Goal: Complete application form: Complete application form

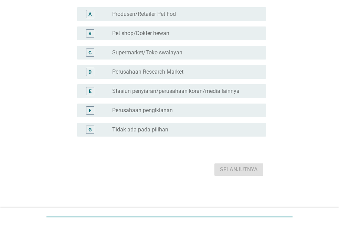
scroll to position [78, 0]
click at [152, 131] on label "Tidak ada pada pilihan" at bounding box center [140, 129] width 56 height 7
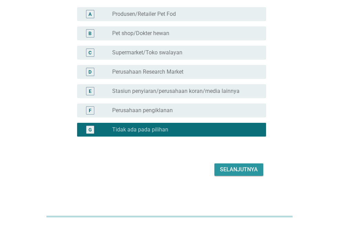
click at [242, 170] on div "Selanjutnya" at bounding box center [239, 169] width 38 height 8
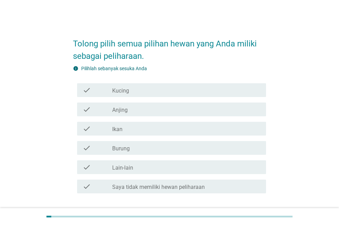
click at [150, 90] on div "check_box_outline_blank Kucing" at bounding box center [186, 90] width 148 height 8
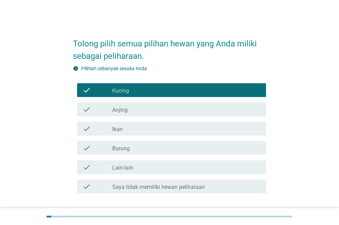
click at [89, 44] on h2 "Tolong pilih semua pilihan hewan yang Anda miliki sebagai peliharaan." at bounding box center [169, 47] width 193 height 32
drag, startPoint x: 101, startPoint y: 43, endPoint x: 152, endPoint y: 46, distance: 51.7
click at [152, 46] on h2 "Tolong pilih semua pilihan hewan yang Anda miliki sebagai peliharaan." at bounding box center [169, 47] width 193 height 32
drag, startPoint x: 75, startPoint y: 43, endPoint x: 82, endPoint y: 44, distance: 6.6
click at [82, 44] on h2 "Tolong pilih semua pilihan hewan yang Anda miliki sebagai peliharaan." at bounding box center [169, 47] width 193 height 32
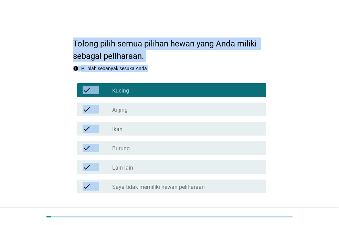
copy div "Tolong pilih semua pilihan hewan yang Anda miliki sebagai peliharaan. info Pili…"
click at [129, 94] on div "check_box_outline_blank Kucing" at bounding box center [186, 90] width 148 height 8
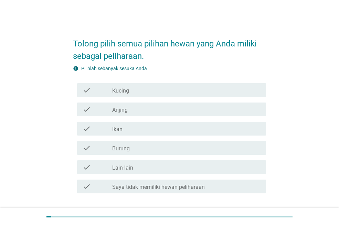
click at [129, 94] on div "check_box_outline_blank Kucing" at bounding box center [186, 90] width 148 height 8
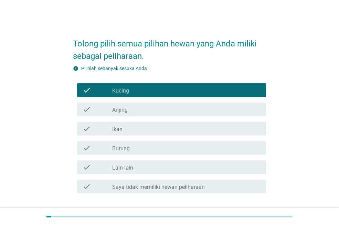
click at [127, 110] on label "Anjing" at bounding box center [119, 110] width 15 height 7
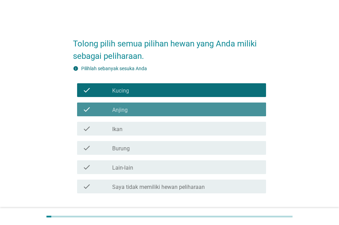
click at [125, 127] on div "check_box_outline_blank Ikan" at bounding box center [186, 129] width 148 height 8
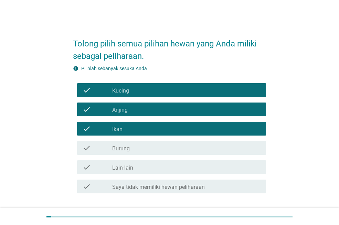
click at [123, 149] on label "Burung" at bounding box center [121, 148] width 18 height 7
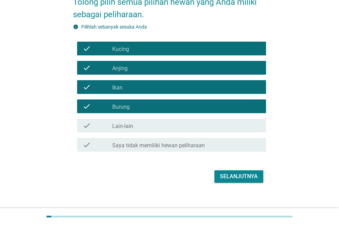
scroll to position [49, 0]
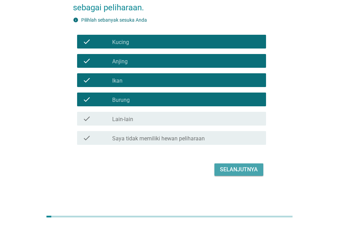
click at [240, 169] on div "Selanjutnya" at bounding box center [239, 169] width 38 height 8
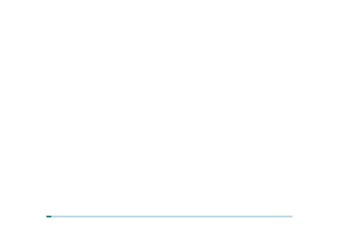
scroll to position [0, 0]
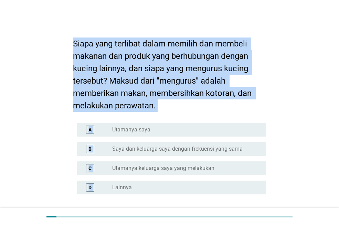
drag, startPoint x: 74, startPoint y: 41, endPoint x: 188, endPoint y: 189, distance: 186.1
click at [188, 189] on form "Siapa yang terlibat dalam memilih dan membeli makanan dan produk yang berhubung…" at bounding box center [169, 133] width 193 height 205
copy form "Siapa yang terlibat dalam memilih dan membeli makanan dan produk yang berhubung…"
click at [169, 126] on div "radio_button_unchecked Utamanya saya" at bounding box center [183, 129] width 143 height 7
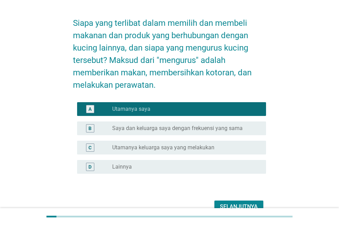
scroll to position [58, 0]
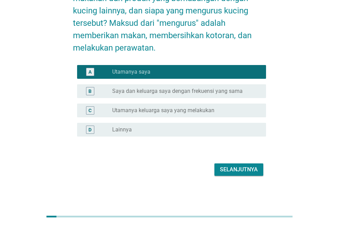
click at [244, 170] on div "Selanjutnya" at bounding box center [239, 169] width 38 height 8
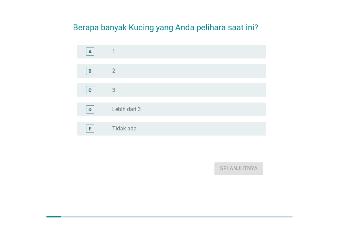
scroll to position [0, 0]
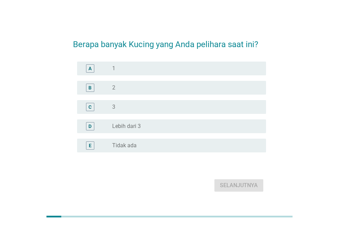
click at [120, 83] on div "B radio_button_unchecked 2" at bounding box center [171, 88] width 189 height 14
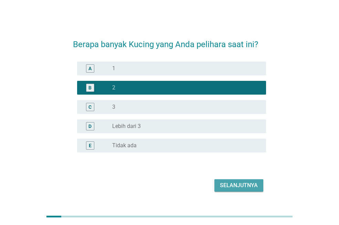
click at [235, 185] on div "Selanjutnya" at bounding box center [239, 185] width 38 height 8
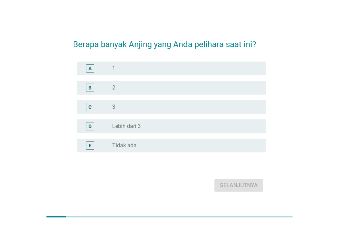
click at [113, 68] on label "1" at bounding box center [113, 68] width 3 height 7
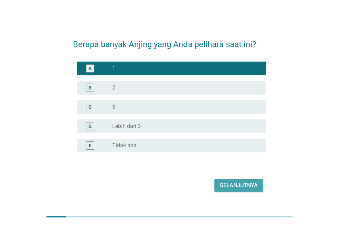
click at [244, 186] on div "Selanjutnya" at bounding box center [239, 185] width 38 height 8
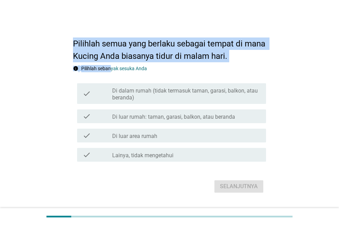
drag, startPoint x: 75, startPoint y: 40, endPoint x: 112, endPoint y: 63, distance: 43.3
click at [112, 63] on form "Pilihlah semua yang berlaku sebagai tempat di mana Kucing Anda biasanya tidur d…" at bounding box center [169, 113] width 193 height 164
drag, startPoint x: 113, startPoint y: 91, endPoint x: 153, endPoint y: 156, distance: 76.0
click at [153, 156] on div "check check_box_outline_blank Di dalam rumah (tidak termasuk taman, garasi, bal…" at bounding box center [169, 123] width 193 height 84
click at [249, 45] on h2 "Pilihlah semua yang berlaku sebagai tempat di mana Kucing Anda biasanya tidur d…" at bounding box center [169, 47] width 193 height 32
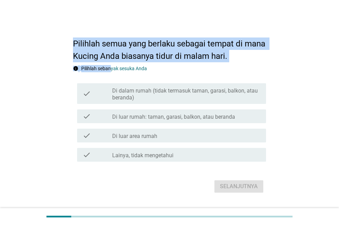
click at [199, 57] on h2 "Pilihlah semua yang berlaku sebagai tempat di mana Kucing Anda biasanya tidur d…" at bounding box center [169, 47] width 193 height 32
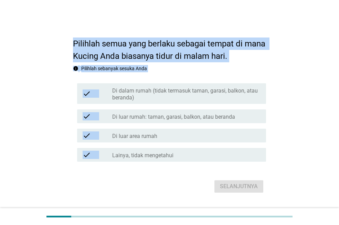
drag, startPoint x: 74, startPoint y: 39, endPoint x: 204, endPoint y: 196, distance: 203.9
click at [205, 202] on div "Pilihlah semua yang berlaku sebagai tempat di mana Kucing Anda biasanya tidur d…" at bounding box center [169, 113] width 322 height 192
copy div "Pilihlah semua yang berlaku sebagai tempat di mana Kucing Anda biasanya tidur d…"
click at [197, 94] on label "Di dalam rumah (tidak termasuk taman, garasi, balkon, atau beranda)" at bounding box center [186, 94] width 148 height 14
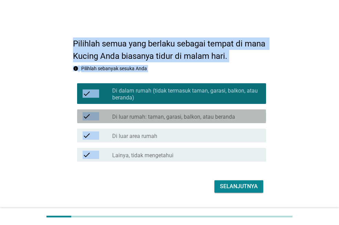
click at [191, 118] on label "Di luar rumah: taman, garasi, balkon, atau beranda" at bounding box center [173, 117] width 123 height 7
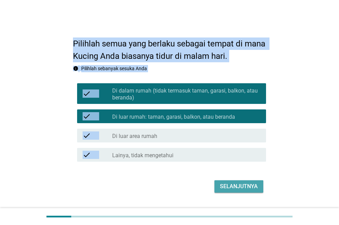
click at [244, 185] on div "Selanjutnya" at bounding box center [239, 186] width 38 height 8
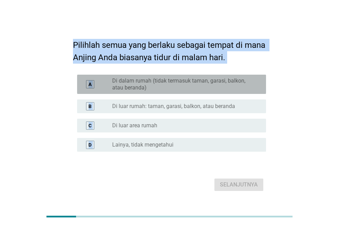
click at [125, 85] on label "Di dalam rumah (tidak termasuk taman, garasi, balkon, atau beranda)" at bounding box center [183, 84] width 143 height 14
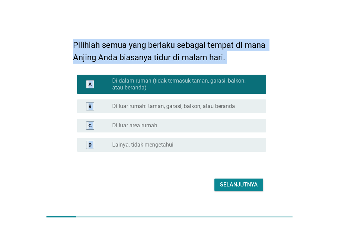
click at [135, 113] on div "B radio_button_unchecked Di luar rumah: taman, garasi, balkon, atau beranda" at bounding box center [169, 106] width 193 height 19
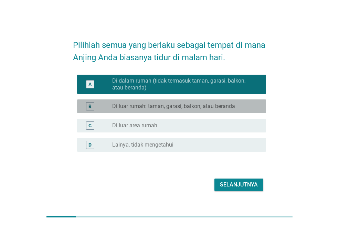
click at [152, 104] on label "Di luar rumah: taman, garasi, balkon, atau beranda" at bounding box center [173, 106] width 123 height 7
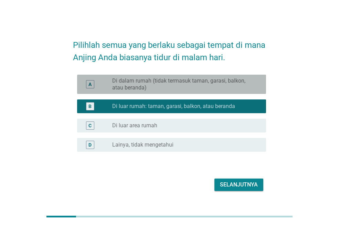
click at [163, 78] on label "Di dalam rumah (tidak termasuk taman, garasi, balkon, atau beranda)" at bounding box center [183, 84] width 143 height 14
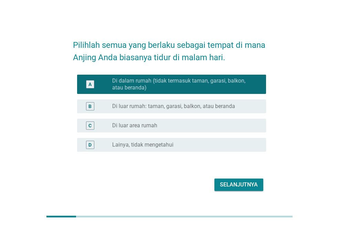
click at [229, 187] on div "Selanjutnya" at bounding box center [239, 185] width 38 height 8
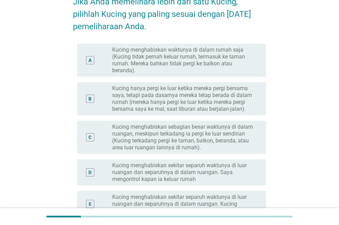
scroll to position [69, 0]
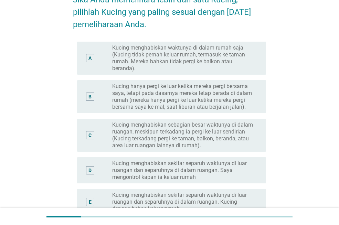
click at [219, 130] on label "Kucing menghabiskan sebagian besar waktunya di dalam ruangan, meskipun terkadan…" at bounding box center [183, 135] width 143 height 28
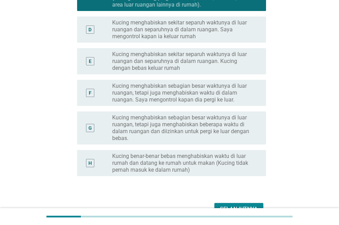
scroll to position [249, 0]
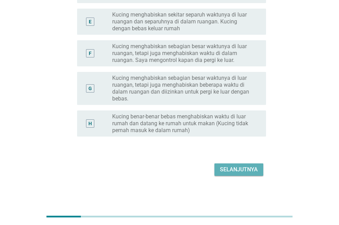
click at [242, 173] on div "Selanjutnya" at bounding box center [239, 169] width 38 height 8
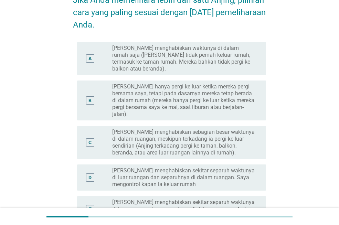
scroll to position [69, 0]
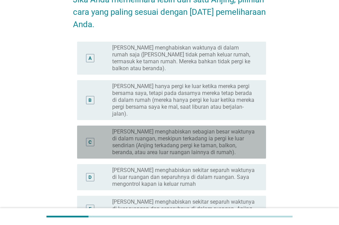
click at [219, 142] on label "[PERSON_NAME] menghabiskan sebagian besar waktunya di dalam ruangan, meskipun t…" at bounding box center [183, 142] width 143 height 28
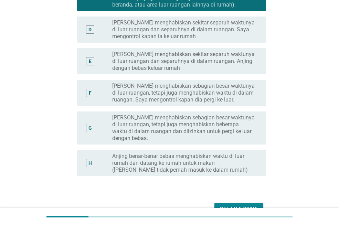
scroll to position [241, 0]
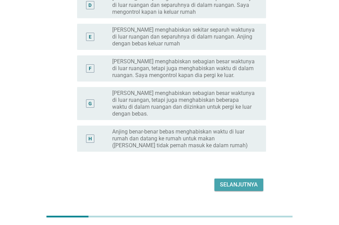
click at [245, 181] on div "Selanjutnya" at bounding box center [239, 185] width 38 height 8
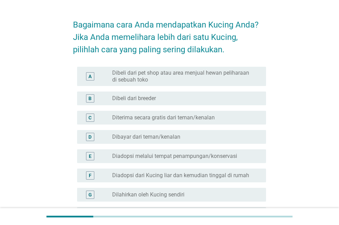
scroll to position [69, 0]
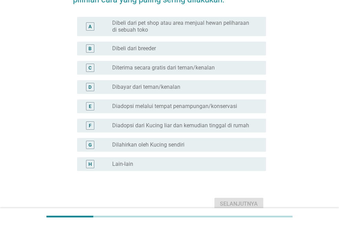
click at [162, 46] on div "radio_button_unchecked Dibeli dari breeder" at bounding box center [183, 48] width 143 height 7
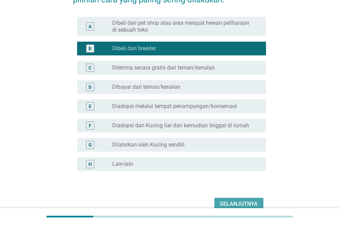
click at [233, 202] on div "Selanjutnya" at bounding box center [239, 204] width 38 height 8
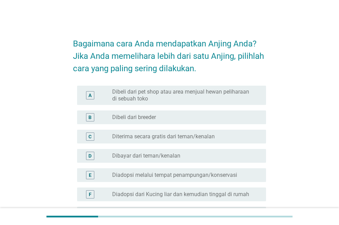
click at [124, 117] on label "Dibeli dari breeder" at bounding box center [134, 117] width 44 height 7
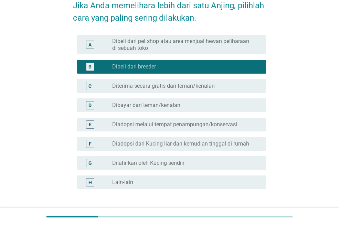
scroll to position [103, 0]
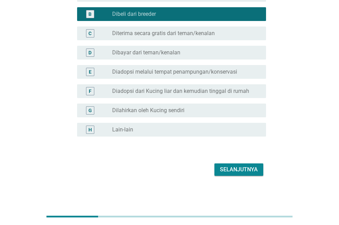
click at [234, 169] on div "Selanjutnya" at bounding box center [239, 169] width 38 height 8
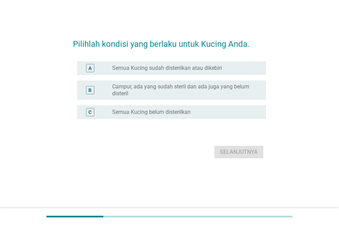
scroll to position [0, 0]
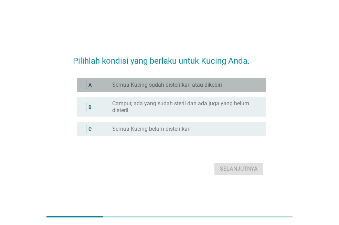
click at [202, 87] on label "Semua Kucing sudah disterilkan atau dikebiri" at bounding box center [167, 85] width 110 height 7
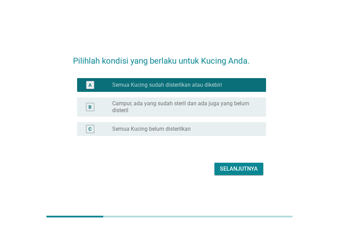
click at [243, 171] on div "Selanjutnya" at bounding box center [239, 169] width 38 height 8
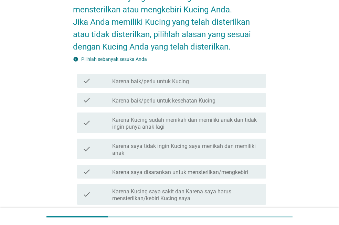
scroll to position [34, 0]
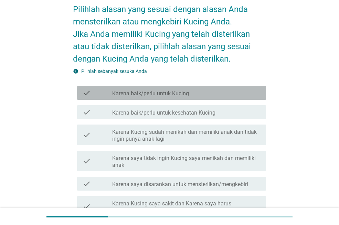
click at [172, 89] on div "check_box_outline_blank Karena baik/perlu untuk Kucing" at bounding box center [186, 93] width 148 height 8
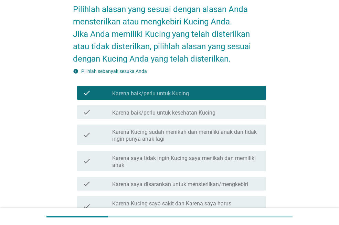
click at [157, 110] on label "Karena baik/perlu untuk kesehatan Kucing" at bounding box center [163, 112] width 103 height 7
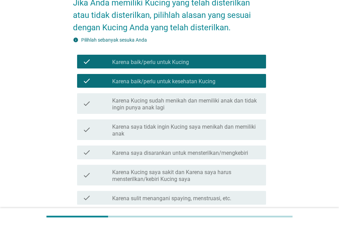
scroll to position [103, 0]
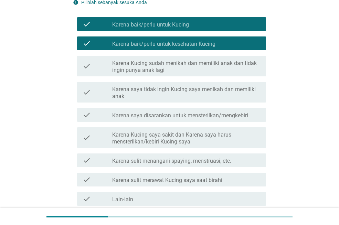
click at [154, 117] on label "Karena saya disarankan untuk mensterilkan/mengkebiri" at bounding box center [180, 115] width 136 height 7
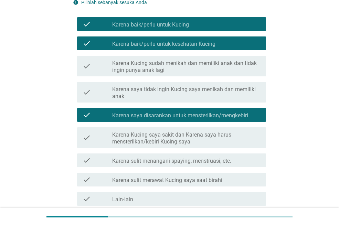
click at [145, 162] on label "Karena sulit menangani spaying, menstruasi, etc." at bounding box center [171, 161] width 119 height 7
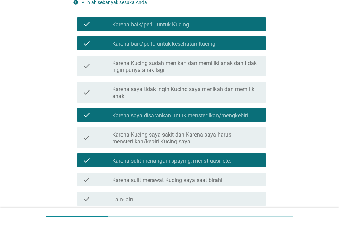
click at [138, 179] on label "Karena sulit merawat Kucing saya saat birahi" at bounding box center [167, 180] width 110 height 7
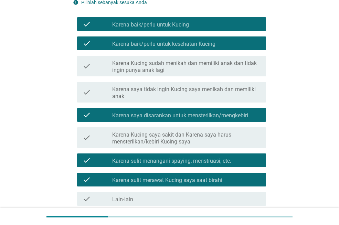
scroll to position [164, 0]
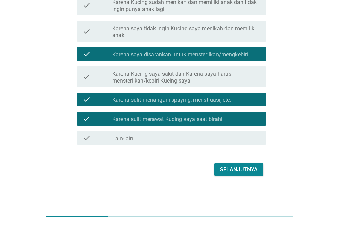
click at [238, 171] on div "Selanjutnya" at bounding box center [239, 169] width 38 height 8
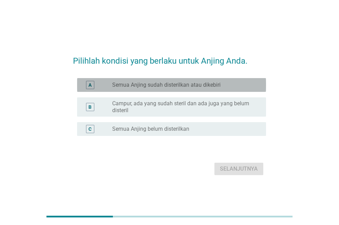
click at [162, 86] on label "Semua Anjing sudah disterilkan atau dikebiri" at bounding box center [166, 85] width 108 height 7
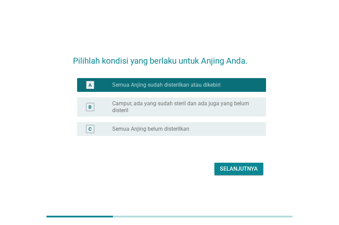
click at [238, 169] on div "Selanjutnya" at bounding box center [239, 169] width 38 height 8
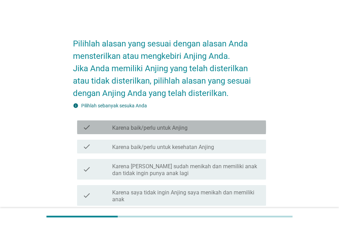
click at [166, 129] on label "Karena baik/perlu untuk Anjing" at bounding box center [149, 128] width 75 height 7
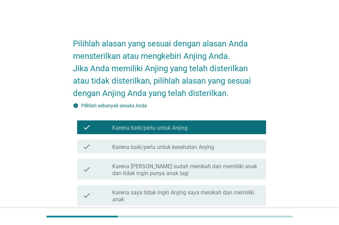
click at [154, 147] on label "Karena baik/perlu untuk kesehatan Anjing" at bounding box center [163, 147] width 102 height 7
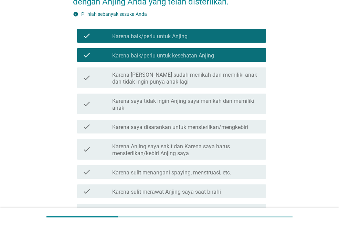
scroll to position [138, 0]
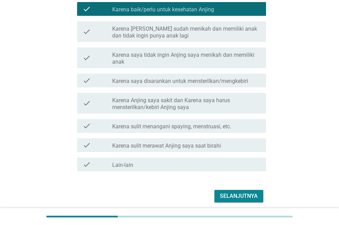
click at [239, 197] on div "Selanjutnya" at bounding box center [239, 196] width 38 height 8
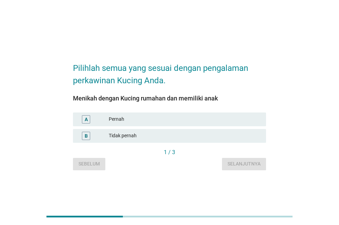
click at [127, 140] on div "B Tidak pernah" at bounding box center [169, 136] width 193 height 14
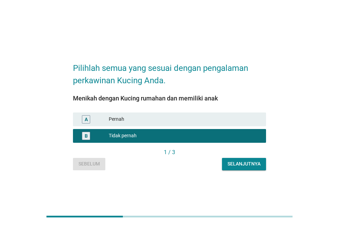
click at [246, 160] on button "Selanjutnya" at bounding box center [244, 164] width 44 height 12
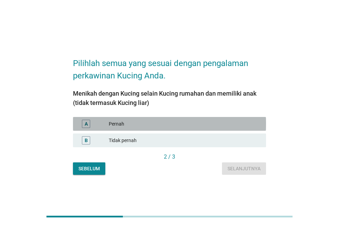
click at [161, 119] on div "A Pernah" at bounding box center [169, 124] width 193 height 14
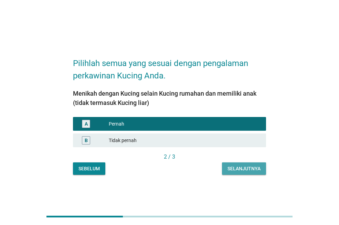
click at [230, 169] on div "Selanjutnya" at bounding box center [243, 168] width 33 height 7
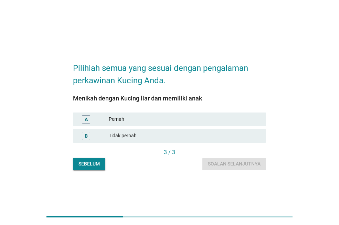
click at [135, 135] on div "Tidak pernah" at bounding box center [185, 136] width 152 height 8
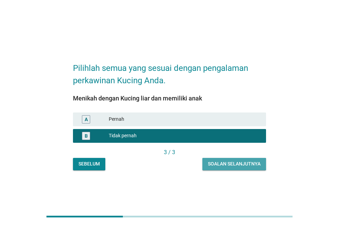
click at [244, 161] on div "Soalan selanjutnya" at bounding box center [234, 163] width 53 height 7
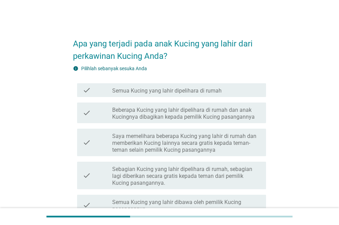
click at [181, 93] on label "Semua Kucing yang lahir dipelihara di rumah" at bounding box center [166, 90] width 109 height 7
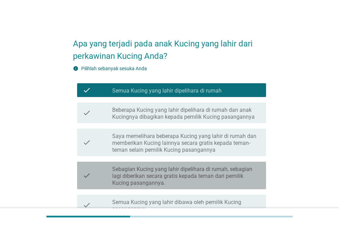
click at [152, 175] on label "Sebagian Kucing yang lahir dipelihara di rumah, sebagian lagi diberikan secara …" at bounding box center [186, 176] width 148 height 21
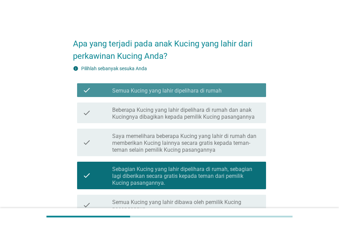
click at [205, 90] on label "Semua Kucing yang lahir dipelihara di rumah" at bounding box center [166, 90] width 109 height 7
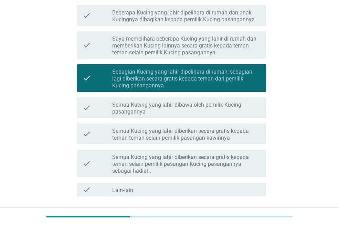
scroll to position [149, 0]
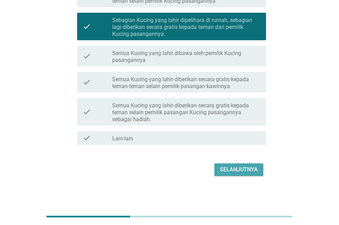
click at [245, 169] on div "Selanjutnya" at bounding box center [239, 169] width 38 height 8
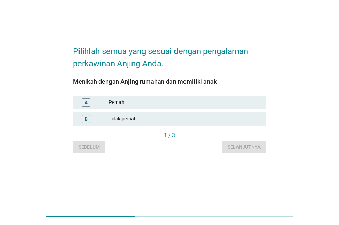
scroll to position [0, 0]
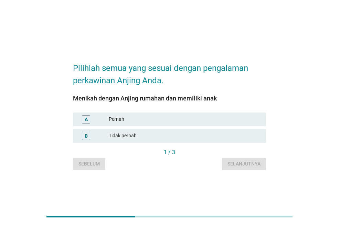
click at [122, 122] on div "Pernah" at bounding box center [185, 119] width 152 height 8
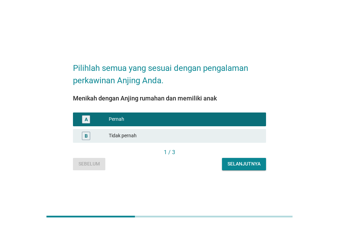
click at [243, 161] on div "Selanjutnya" at bounding box center [243, 163] width 33 height 7
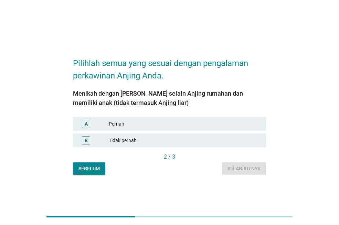
click at [151, 142] on div "Tidak pernah" at bounding box center [185, 140] width 152 height 8
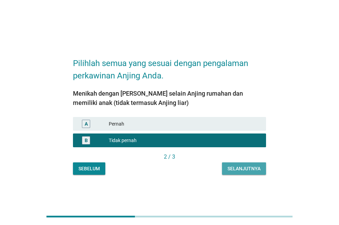
click at [254, 171] on div "Selanjutnya" at bounding box center [243, 168] width 33 height 7
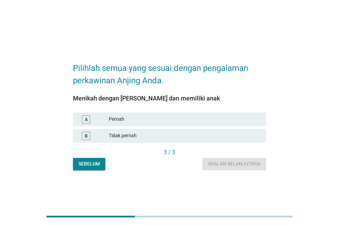
click at [181, 133] on div "Tidak pernah" at bounding box center [185, 136] width 152 height 8
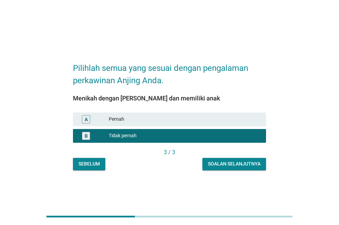
click at [242, 163] on div "Soalan selanjutnya" at bounding box center [234, 163] width 53 height 7
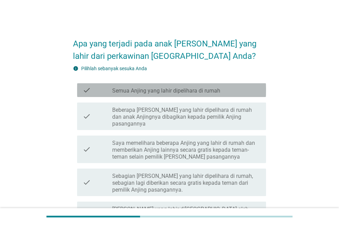
click at [185, 90] on label "Semua Anjing yang lahir dipelihara di rumah" at bounding box center [166, 90] width 108 height 7
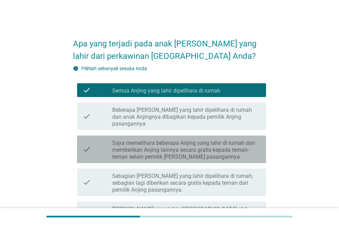
click at [185, 147] on label "Saya memelihara beberapa Anjing yang lahir di rumah dan memberikan Anjing lainn…" at bounding box center [186, 150] width 148 height 21
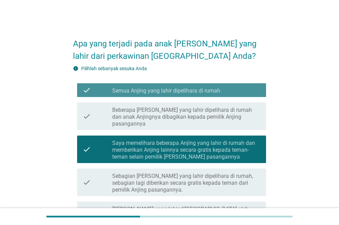
click at [205, 90] on label "Semua Anjing yang lahir dipelihara di rumah" at bounding box center [166, 90] width 108 height 7
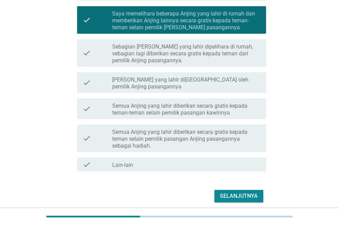
scroll to position [149, 0]
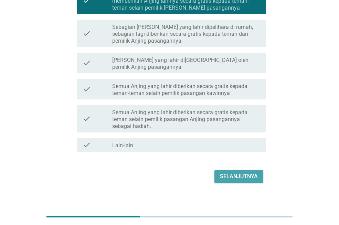
click at [242, 172] on div "Selanjutnya" at bounding box center [239, 176] width 38 height 8
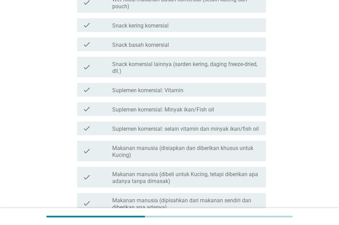
scroll to position [0, 0]
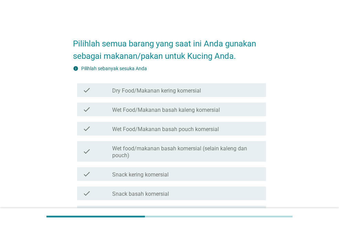
click at [137, 90] on label "Dry Food/Makanan kering komersial" at bounding box center [156, 90] width 89 height 7
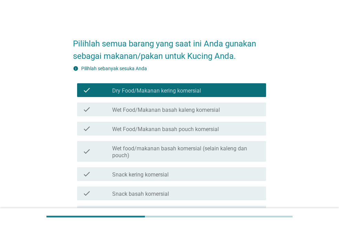
click at [129, 113] on label "Wet Food/Makanan basah kaleng komersial" at bounding box center [166, 110] width 108 height 7
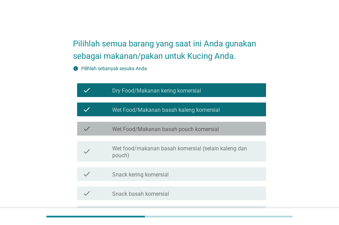
click at [127, 127] on label "Wet Food/Makanan basah pouch komersial" at bounding box center [165, 129] width 107 height 7
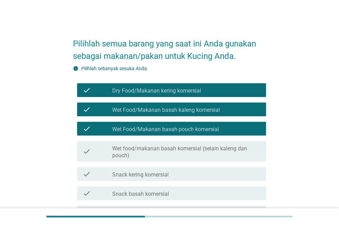
click at [127, 152] on label "Wet food/makanan basah komersial (selain kaleng dan pouch)" at bounding box center [186, 152] width 148 height 14
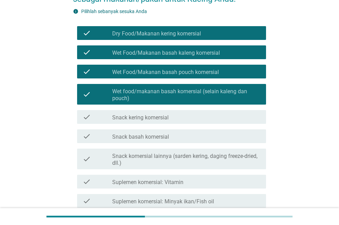
scroll to position [69, 0]
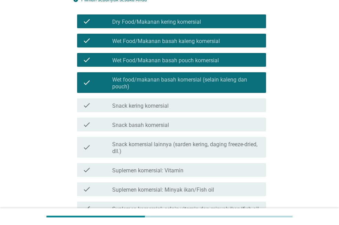
click at [183, 95] on div "check check_box Wet food/makanan basah komersial (selain kaleng dan pouch)" at bounding box center [169, 82] width 193 height 26
click at [175, 114] on div "check check_box_outline_blank Snack kering komersial" at bounding box center [169, 105] width 193 height 19
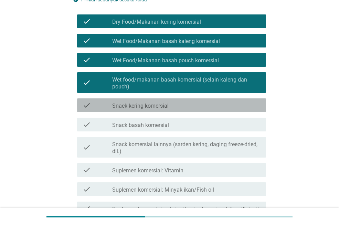
click at [156, 106] on label "Snack kering komersial" at bounding box center [140, 106] width 56 height 7
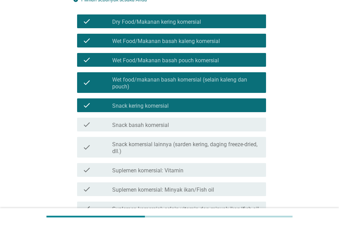
click at [147, 130] on div "check check_box_outline_blank Snack basah komersial" at bounding box center [171, 125] width 189 height 14
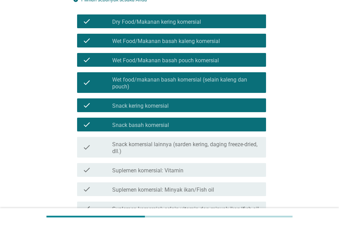
click at [144, 145] on label "Snack komersial lainnya (sarden kering, daging freeze-dried, dll.)" at bounding box center [186, 148] width 148 height 14
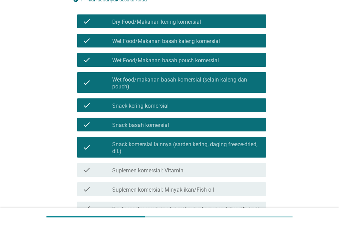
scroll to position [103, 0]
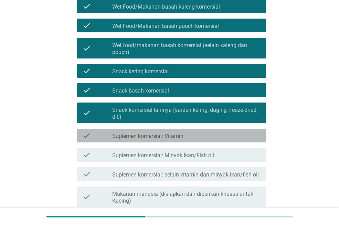
click at [172, 129] on div "check check_box_outline_blank Suplemen komersial: Vitamin" at bounding box center [171, 136] width 189 height 14
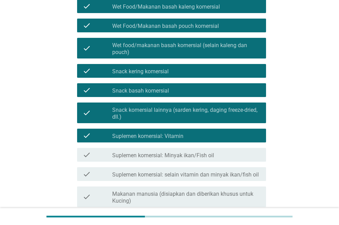
click at [165, 154] on label "Suplemen komersial: Minyak ikan/Fish oil" at bounding box center [163, 155] width 102 height 7
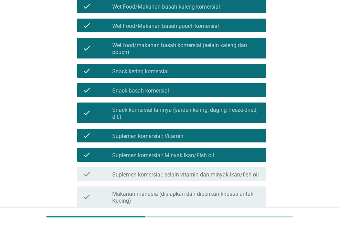
click at [162, 174] on label "Suplemen komersial: selain vitamin dan minyak ikan/fish oil" at bounding box center [185, 174] width 147 height 7
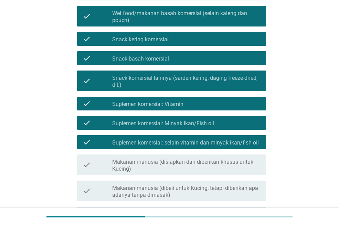
scroll to position [172, 0]
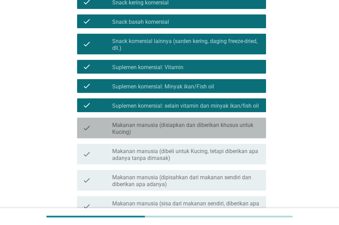
click at [184, 123] on label "Makanan manusia (disiapkan dan diberikan khusus untuk Kucing)" at bounding box center [186, 129] width 148 height 14
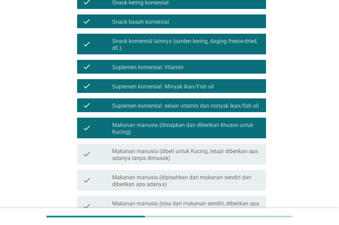
click at [154, 179] on label "Makanan manusia (dipisahkan dari makanan sendiri dan diberikan apa adanya)" at bounding box center [186, 181] width 148 height 14
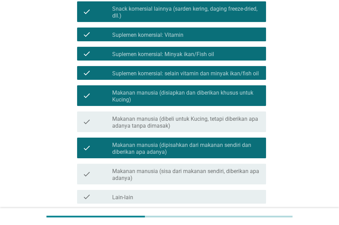
scroll to position [241, 0]
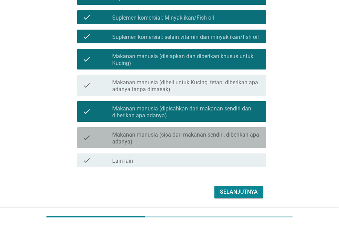
click at [160, 134] on label "Makanan manusia (sisa dari makanan sendiri, diberikan apa adanya)" at bounding box center [186, 138] width 148 height 14
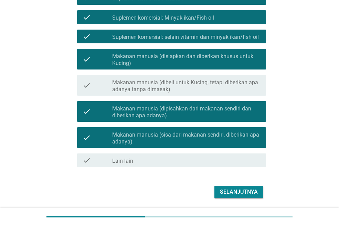
drag, startPoint x: 216, startPoint y: 137, endPoint x: 220, endPoint y: 118, distance: 19.4
click at [216, 136] on label "Makanan manusia (sisa dari makanan sendiri, diberikan apa adanya)" at bounding box center [186, 138] width 148 height 14
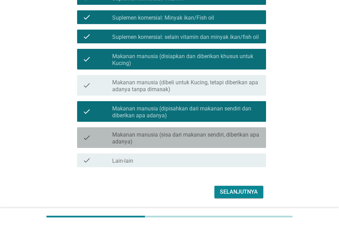
click at [220, 113] on label "Makanan manusia (dipisahkan dari makanan sendiri dan diberikan apa adanya)" at bounding box center [186, 112] width 148 height 14
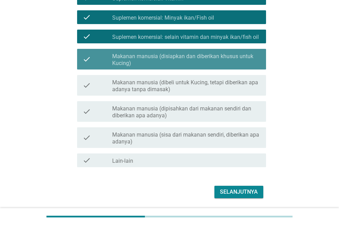
click at [224, 61] on label "Makanan manusia (disiapkan dan diberikan khusus untuk Kucing)" at bounding box center [186, 60] width 148 height 14
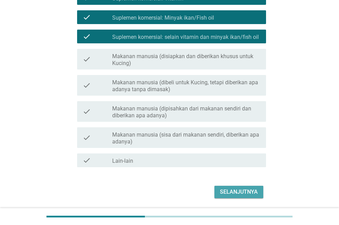
click at [242, 193] on div "Selanjutnya" at bounding box center [239, 192] width 38 height 8
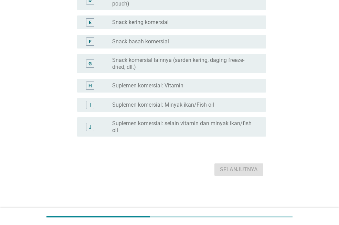
scroll to position [0, 0]
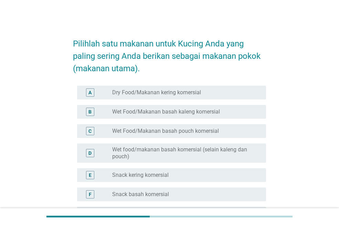
click at [166, 97] on div "A radio_button_unchecked Dry Food/Makanan kering komersial" at bounding box center [171, 93] width 189 height 14
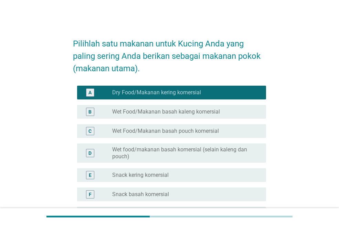
click at [154, 118] on div "B radio_button_unchecked Wet Food/Makanan basah kaleng komersial" at bounding box center [171, 112] width 189 height 14
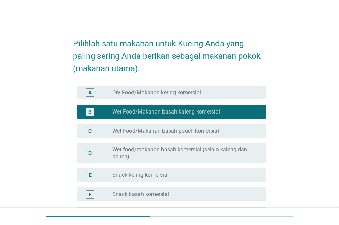
click at [184, 91] on label "Dry Food/Makanan kering komersial" at bounding box center [156, 92] width 89 height 7
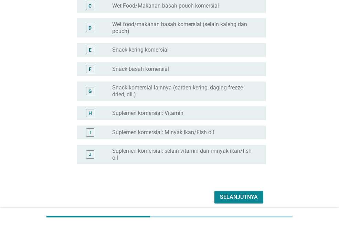
scroll to position [153, 0]
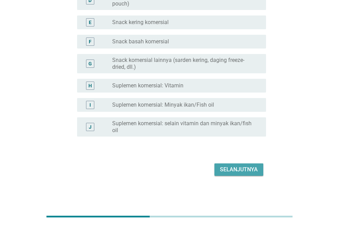
click at [246, 169] on div "Selanjutnya" at bounding box center [239, 169] width 38 height 8
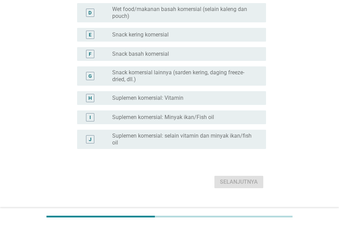
scroll to position [0, 0]
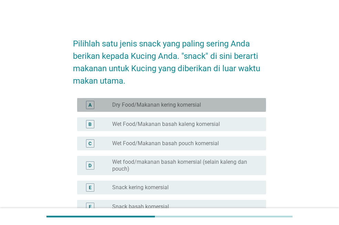
click at [172, 109] on div "A radio_button_unchecked Dry Food/Makanan kering komersial" at bounding box center [171, 105] width 189 height 14
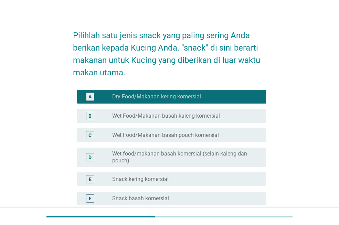
scroll to position [34, 0]
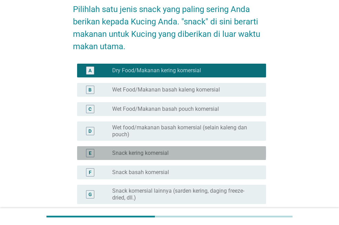
click at [159, 153] on label "Snack kering komersial" at bounding box center [140, 153] width 56 height 7
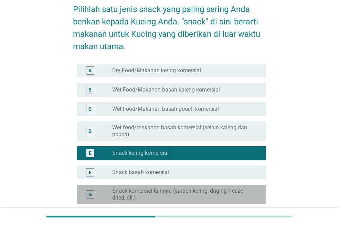
click at [190, 188] on label "Snack komersial lainnya (sarden kering, daging freeze-dried, dll.)" at bounding box center [183, 195] width 143 height 14
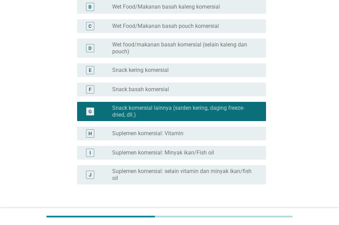
scroll to position [165, 0]
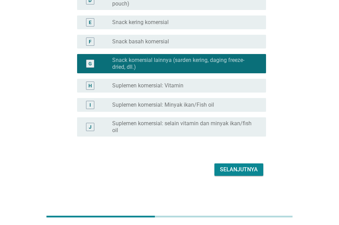
click at [246, 168] on div "Selanjutnya" at bounding box center [239, 169] width 38 height 8
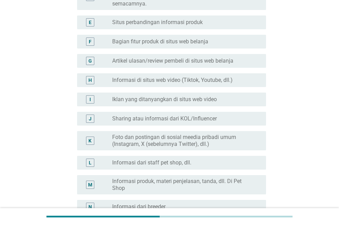
scroll to position [0, 0]
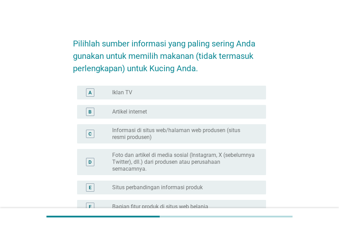
click at [145, 115] on div "radio_button_unchecked Artikel internet" at bounding box center [186, 112] width 148 height 8
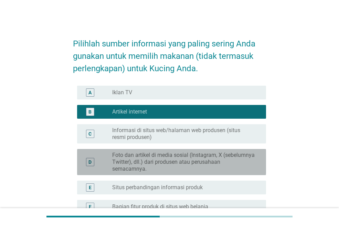
click at [156, 157] on label "Foto dan artikel di media sosial (Instagram, X (sebelumnya Twitter), dll.) dari…" at bounding box center [183, 162] width 143 height 21
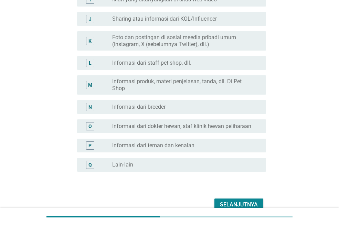
scroll to position [300, 0]
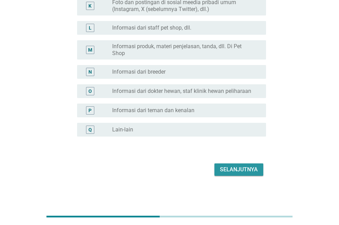
click at [250, 167] on div "Selanjutnya" at bounding box center [239, 169] width 38 height 8
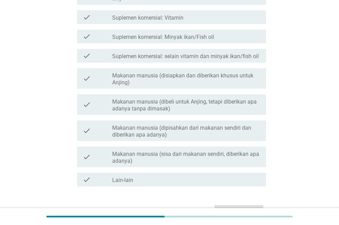
scroll to position [0, 0]
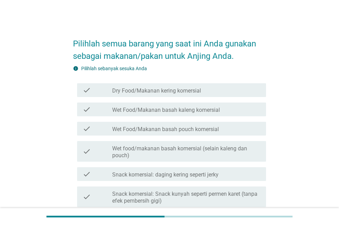
click at [179, 88] on label "Dry Food/Makanan kering komersial" at bounding box center [156, 90] width 89 height 7
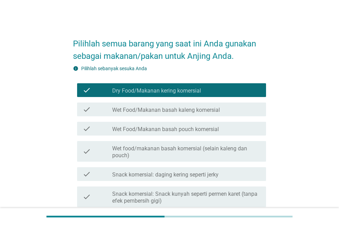
click at [171, 112] on label "Wet Food/Makanan basah kaleng komersial" at bounding box center [166, 110] width 108 height 7
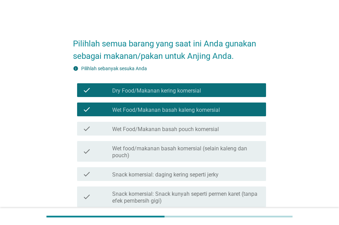
click at [170, 130] on label "Wet Food/Makanan basah pouch komersial" at bounding box center [165, 129] width 107 height 7
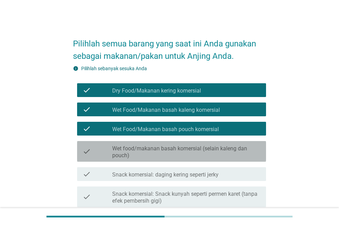
click at [166, 148] on label "Wet food/makanan basah komersial (selain kaleng dan pouch)" at bounding box center [186, 152] width 148 height 14
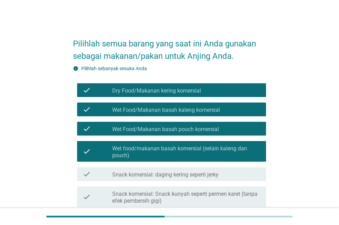
click at [156, 179] on div "check check_box_outline_blank Snack komersial: daging kering seperti jerky" at bounding box center [171, 174] width 189 height 14
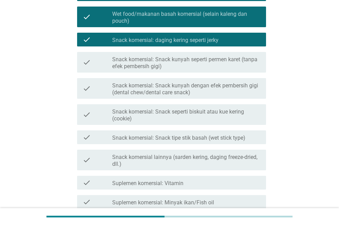
scroll to position [138, 0]
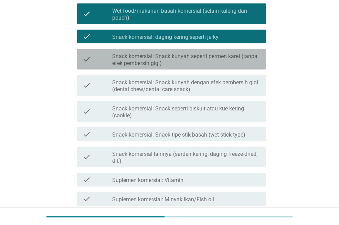
click at [166, 60] on label "Snack komersial: Snack kunyah seperti permen karet (tanpa efek pembersih gigi)" at bounding box center [186, 60] width 148 height 14
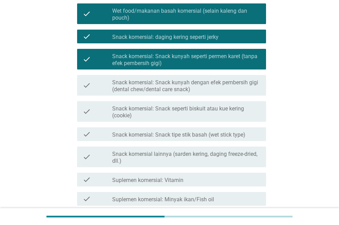
click at [158, 80] on label "Snack komersial: Snack kunyah dengan efek pembersih gigi (dental chew/dental ca…" at bounding box center [186, 86] width 148 height 14
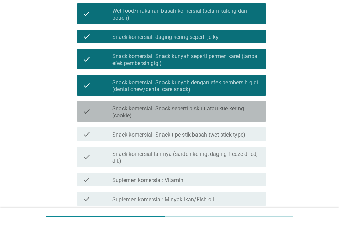
click at [149, 116] on label "Snack komersial: Snack seperti biskuit atau kue kering (cookie)" at bounding box center [186, 112] width 148 height 14
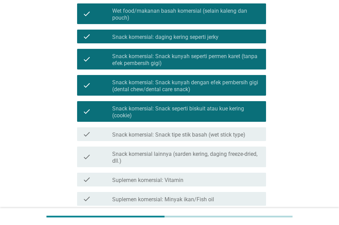
click at [149, 137] on label "Snack komersial: Snack tipe stik basah (wet stick type)" at bounding box center [178, 134] width 133 height 7
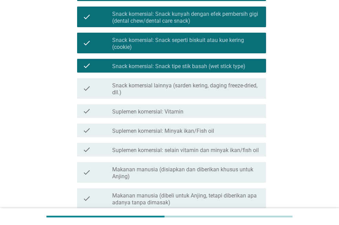
scroll to position [206, 0]
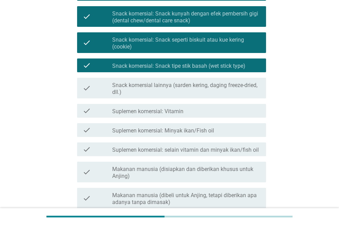
click at [174, 75] on div "check check_box_outline_blank Snack komersial lainnya (sarden kering, daging fr…" at bounding box center [169, 88] width 193 height 26
click at [169, 90] on label "Snack komersial lainnya (sarden kering, daging freeze-dried, dll.)" at bounding box center [186, 89] width 148 height 14
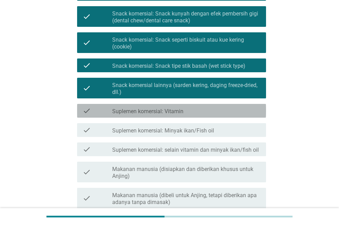
drag, startPoint x: 167, startPoint y: 104, endPoint x: 162, endPoint y: 117, distance: 13.8
click at [167, 106] on div "check check_box_outline_blank Suplemen komersial: Vitamin" at bounding box center [171, 111] width 189 height 14
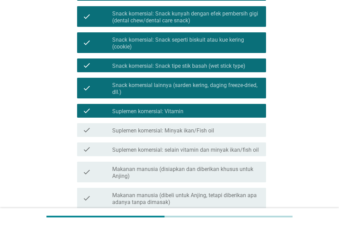
drag, startPoint x: 157, startPoint y: 132, endPoint x: 157, endPoint y: 137, distance: 4.1
click at [157, 132] on label "Suplemen komersial: Minyak ikan/Fish oil" at bounding box center [163, 130] width 102 height 7
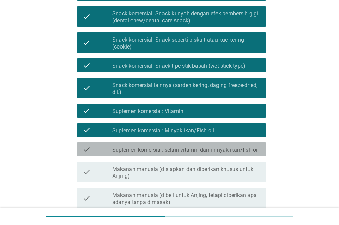
drag, startPoint x: 157, startPoint y: 152, endPoint x: 158, endPoint y: 157, distance: 5.2
click at [158, 152] on label "Suplemen komersial: selain vitamin dan minyak ikan/fish oil" at bounding box center [185, 150] width 147 height 7
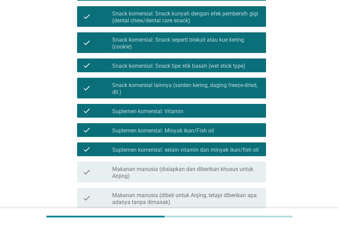
click at [159, 166] on label "Makanan manusia (disiapkan dan diberikan khusus untuk Anjing)" at bounding box center [186, 173] width 148 height 14
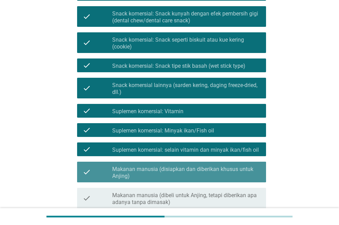
click at [172, 168] on label "Makanan manusia (disiapkan dan diberikan khusus untuk Anjing)" at bounding box center [186, 173] width 148 height 14
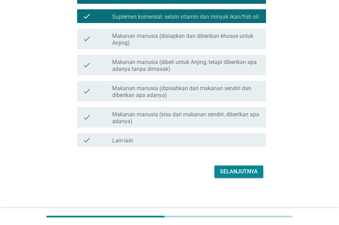
scroll to position [342, 0]
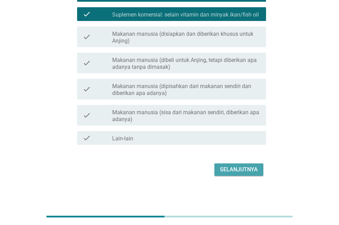
click at [243, 174] on button "Selanjutnya" at bounding box center [238, 169] width 49 height 12
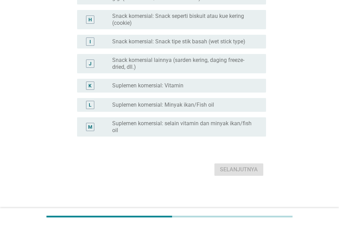
scroll to position [0, 0]
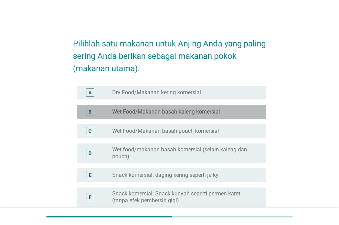
click at [199, 113] on label "Wet Food/Makanan basah kaleng komersial" at bounding box center [166, 111] width 108 height 7
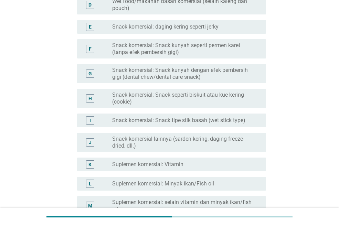
scroll to position [227, 0]
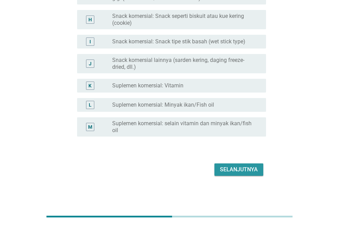
click at [240, 167] on div "Selanjutnya" at bounding box center [239, 169] width 38 height 8
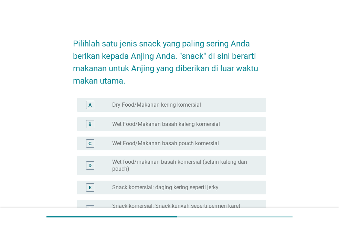
click at [195, 119] on div "B radio_button_unchecked Wet Food/Makanan basah kaleng komersial" at bounding box center [171, 124] width 189 height 14
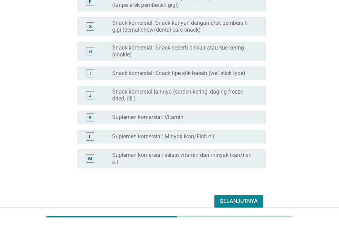
scroll to position [239, 0]
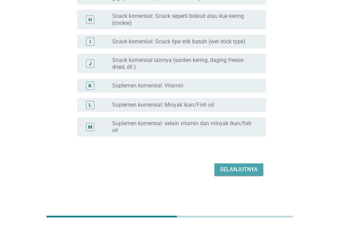
click at [236, 170] on div "Selanjutnya" at bounding box center [239, 169] width 38 height 8
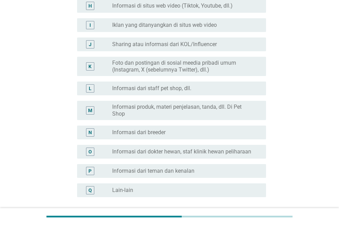
scroll to position [0, 0]
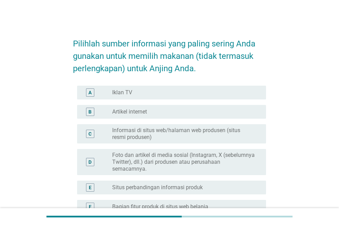
click at [167, 163] on label "Foto dan artikel di media sosial (Instagram, X (sebelumnya Twitter), dll.) dari…" at bounding box center [183, 162] width 143 height 21
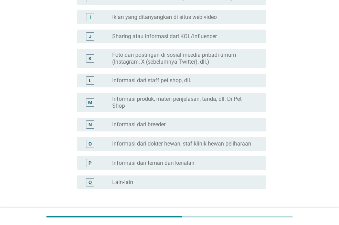
scroll to position [300, 0]
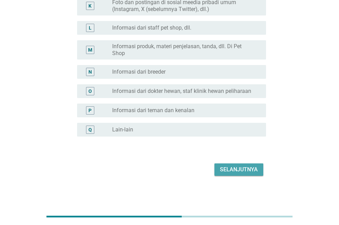
click at [241, 172] on div "Selanjutnya" at bounding box center [239, 169] width 38 height 8
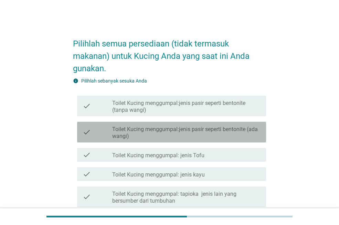
click at [180, 135] on label "Toilet Kucing menggumpal:jenis pasir seperti bentonite (ada wangi)" at bounding box center [186, 133] width 148 height 14
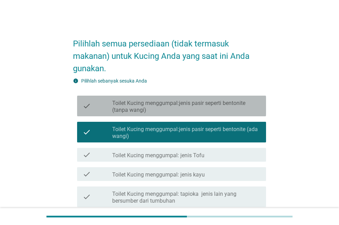
click at [166, 112] on label "Toilet Kucing menggumpal:jenis pasir seperti bentonite (tanpa wangi)" at bounding box center [186, 107] width 148 height 14
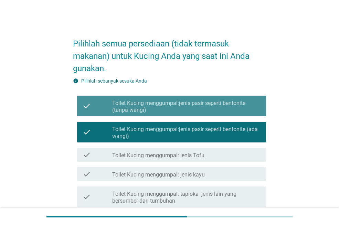
click at [191, 107] on label "Toilet Kucing menggumpal:jenis pasir seperti bentonite (tanpa wangi)" at bounding box center [186, 107] width 148 height 14
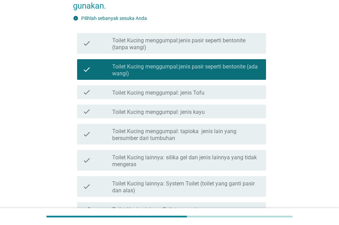
scroll to position [69, 0]
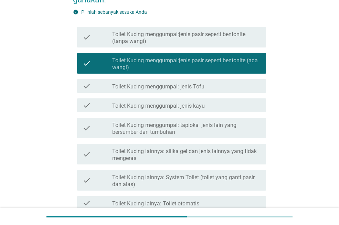
click at [194, 91] on div "check check_box_outline_blank Toilet Kucing menggumpal: jenis Tofu" at bounding box center [171, 86] width 189 height 14
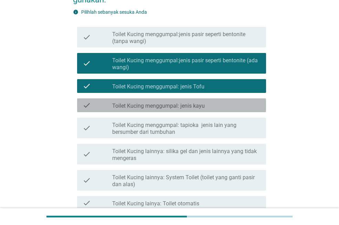
click at [188, 107] on label "Toilet Kucing menggumpal: jenis kayu" at bounding box center [158, 106] width 93 height 7
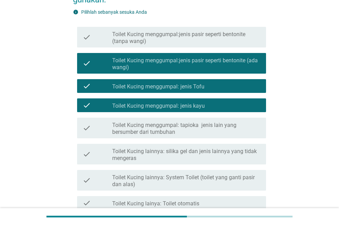
click at [186, 125] on label "Toilet Kucing menggumpal: tapioka jenis lain yang bersumber dari tumbuhan" at bounding box center [186, 129] width 148 height 14
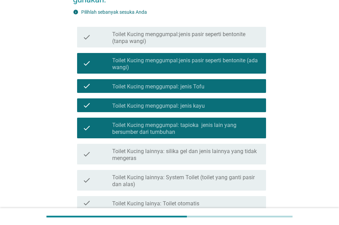
click at [202, 152] on label "Toilet Kucing lainnya: silika gel dan jenis lainnya yang tidak mengeras" at bounding box center [186, 155] width 148 height 14
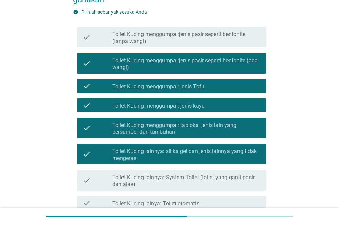
click at [183, 171] on div "check check_box_outline_blank Toilet Kucing lainnya: System Toilet (toilet yang…" at bounding box center [171, 180] width 189 height 21
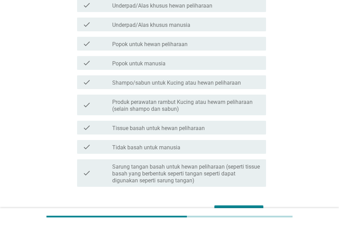
scroll to position [310, 0]
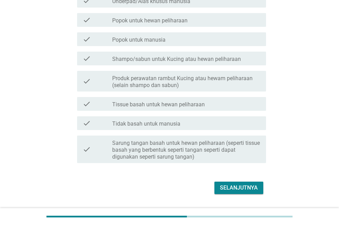
click at [245, 189] on div "Selanjutnya" at bounding box center [239, 188] width 38 height 8
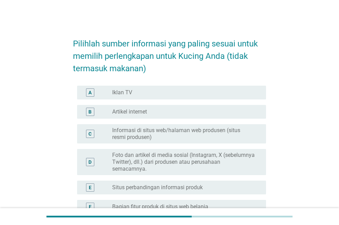
click at [165, 152] on label "Foto dan artikel di media sosial (Instagram, X (sebelumnya Twitter), dll.) dari…" at bounding box center [183, 162] width 143 height 21
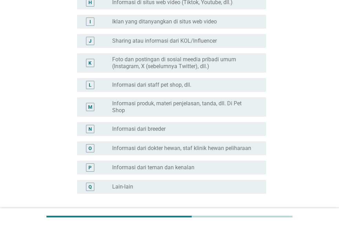
scroll to position [300, 0]
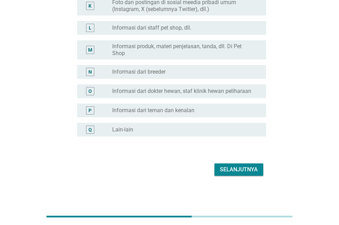
click at [242, 172] on div "Selanjutnya" at bounding box center [239, 169] width 38 height 8
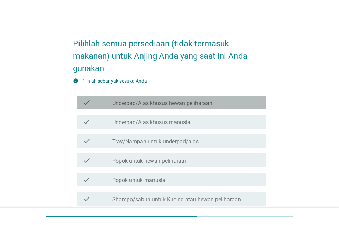
click at [211, 101] on label "Underpad/Alas khusus hewan peliharaan" at bounding box center [162, 103] width 100 height 7
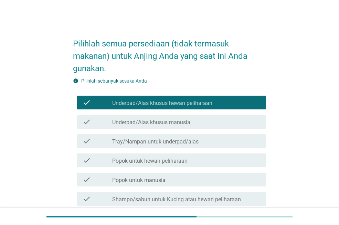
click at [195, 142] on label "Tray/Nampan untuk underpad/alas" at bounding box center [155, 141] width 86 height 7
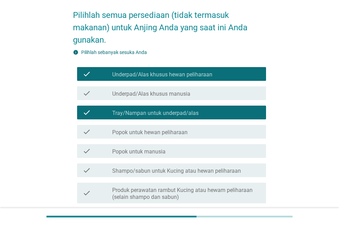
scroll to position [34, 0]
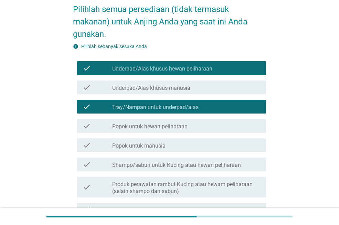
click at [191, 128] on div "check_box_outline_blank Popok untuk hewan peliharaan" at bounding box center [186, 126] width 148 height 8
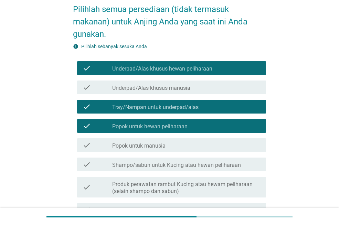
click at [180, 168] on label "Shampo/sabun untuk Kucing atau hewan peliharaan" at bounding box center [176, 165] width 129 height 7
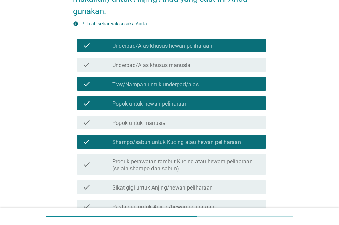
scroll to position [69, 0]
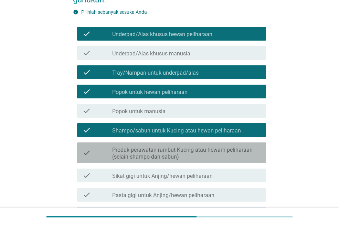
click at [178, 156] on label "Produk perawatan rambut Kucing atau hewam peliharaan (selain shampo dan sabun)" at bounding box center [186, 154] width 148 height 14
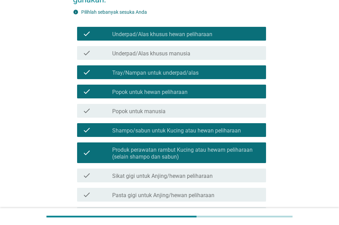
scroll to position [103, 0]
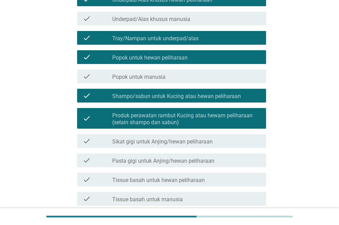
click at [179, 142] on label "Sikat gigi untuk Anjing/hewan peliharaan" at bounding box center [162, 141] width 100 height 7
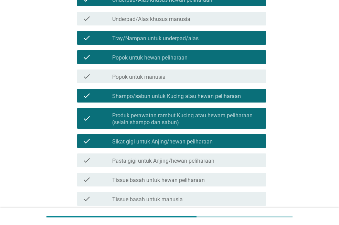
click at [171, 164] on label "Pasta gigi untuk Anjing/hewan peliharaan" at bounding box center [163, 161] width 102 height 7
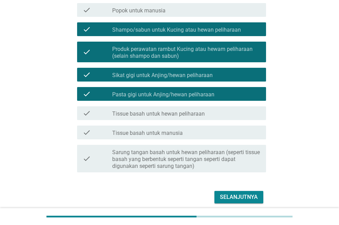
scroll to position [172, 0]
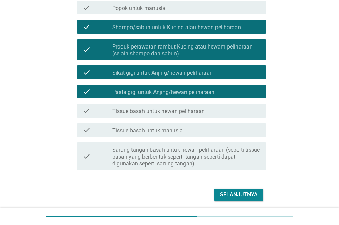
click at [186, 112] on label "Tissue basah untuk hewan peliharaan" at bounding box center [158, 111] width 93 height 7
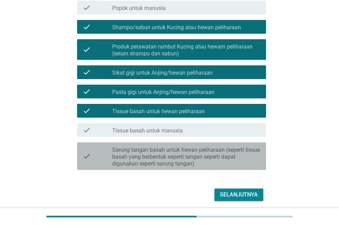
click at [217, 160] on label "Sarung tangan basah untuk hewan peliharaan (seperti tissue basah yang berbentuk…" at bounding box center [186, 157] width 148 height 21
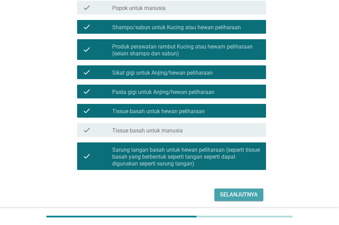
click at [230, 193] on div "Selanjutnya" at bounding box center [239, 195] width 38 height 8
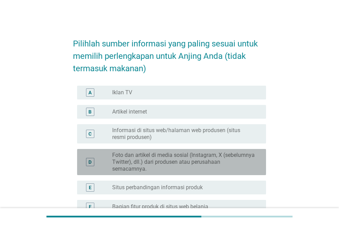
click at [198, 158] on label "Foto dan artikel di media sosial (Instagram, X (sebelumnya Twitter), dll.) dari…" at bounding box center [183, 162] width 143 height 21
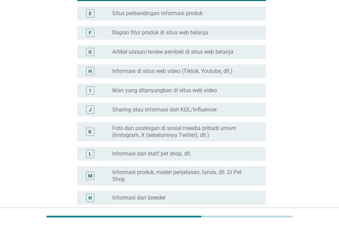
scroll to position [300, 0]
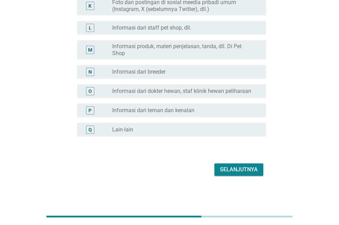
click at [242, 168] on div "Selanjutnya" at bounding box center [239, 169] width 38 height 8
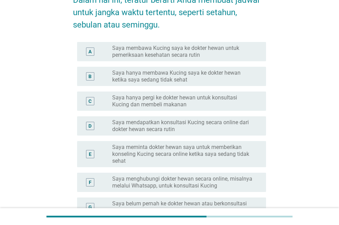
scroll to position [69, 0]
click at [202, 53] on label "Saya membawa Kucing saya ke dokter hewan untuk pemeriksaan kesehatan secara rut…" at bounding box center [183, 51] width 143 height 14
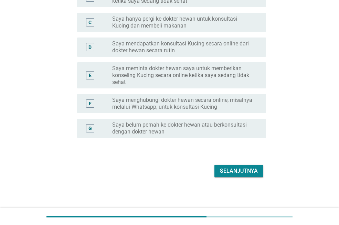
scroll to position [149, 0]
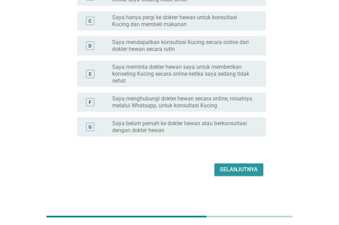
click at [249, 171] on div "Selanjutnya" at bounding box center [239, 169] width 38 height 8
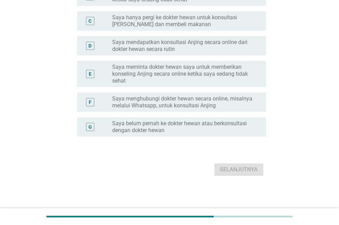
scroll to position [0, 0]
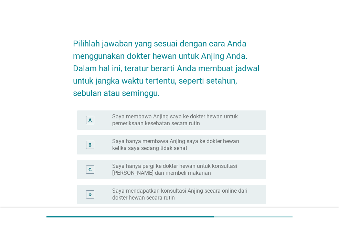
click at [191, 122] on label "Saya membawa Anjing saya ke dokter hewan untuk pemeriksaan kesehatan secara rut…" at bounding box center [183, 120] width 143 height 14
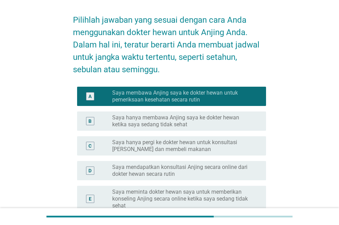
scroll to position [138, 0]
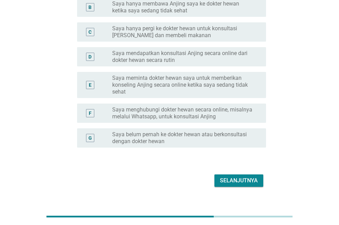
click at [231, 184] on div "Selanjutnya" at bounding box center [239, 180] width 38 height 8
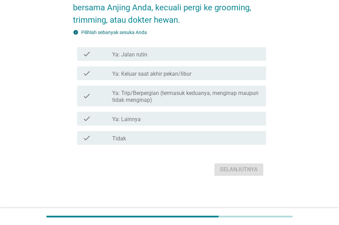
scroll to position [0, 0]
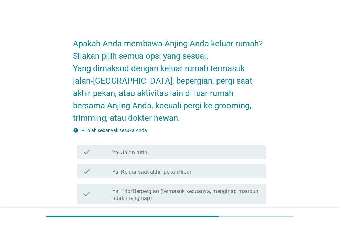
click at [185, 149] on div "check_box_outline_blank Ya: Jalan rutin" at bounding box center [186, 152] width 148 height 8
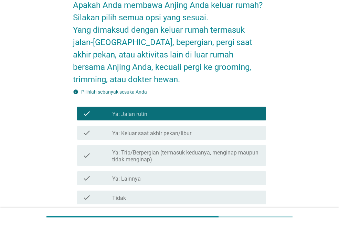
scroll to position [98, 0]
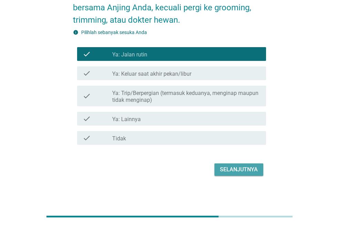
click at [240, 170] on div "Selanjutnya" at bounding box center [239, 169] width 38 height 8
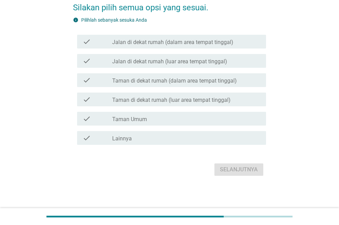
scroll to position [0, 0]
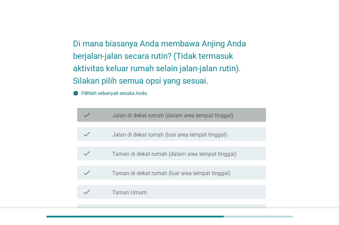
click at [193, 113] on label "Jalan di dekat rumah (dalam area tempat tinggal)" at bounding box center [172, 115] width 121 height 7
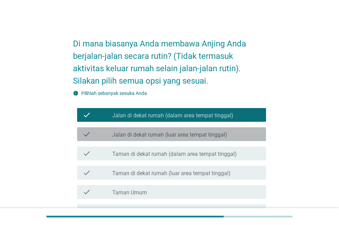
click at [182, 137] on label "Jalan di dekat rumah (luar area tempat tinggal)" at bounding box center [169, 134] width 115 height 7
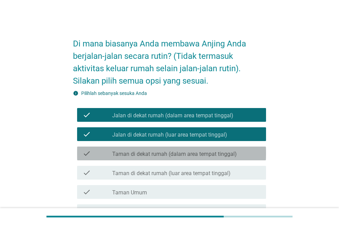
click at [189, 159] on div "check check_box_outline_blank Taman di dekat rumah (dalam area tempat tinggal)" at bounding box center [171, 154] width 189 height 14
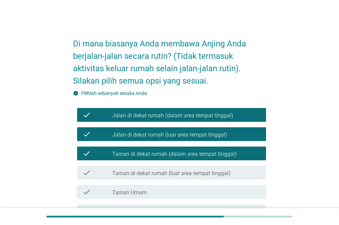
click at [180, 176] on label "Taman di dekat rumah (luar area tempat tinggal)" at bounding box center [171, 173] width 118 height 7
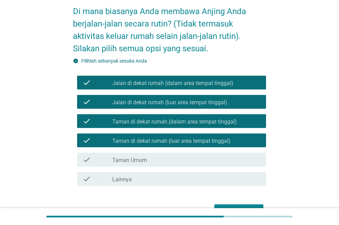
scroll to position [69, 0]
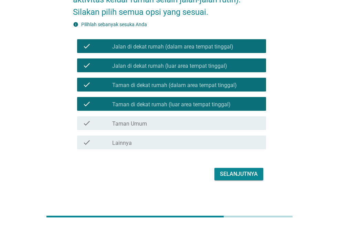
click at [239, 175] on div "Selanjutnya" at bounding box center [239, 174] width 38 height 8
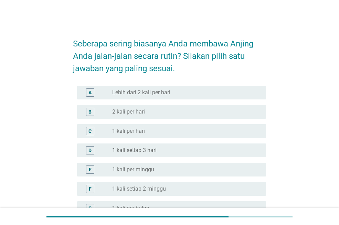
click at [143, 152] on label "1 kali setiap 3 hari" at bounding box center [134, 150] width 44 height 7
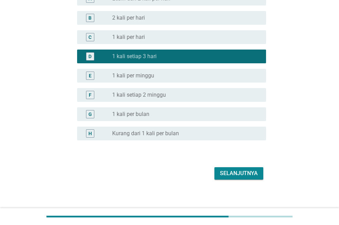
scroll to position [98, 0]
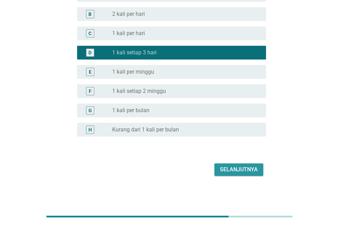
click at [224, 173] on div "Selanjutnya" at bounding box center [239, 169] width 38 height 8
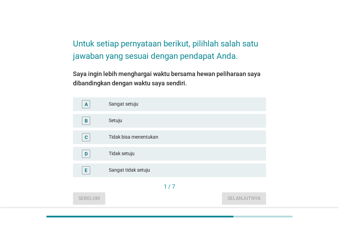
click at [152, 139] on div "Tidak bisa menentukan" at bounding box center [185, 137] width 152 height 8
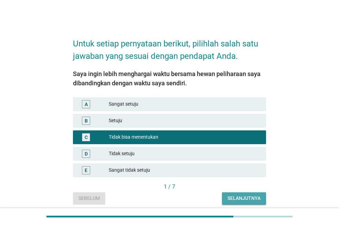
click at [249, 196] on div "Selanjutnya" at bounding box center [243, 198] width 33 height 7
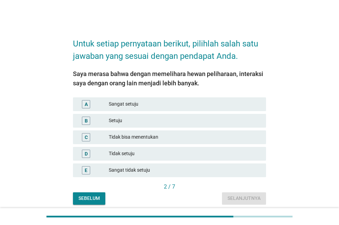
click at [200, 129] on div "C Tidak bisa menentukan" at bounding box center [170, 137] width 196 height 17
click at [149, 118] on div "Setuju" at bounding box center [185, 121] width 152 height 8
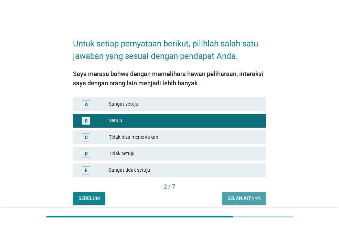
click at [242, 195] on div "Selanjutnya" at bounding box center [243, 198] width 33 height 7
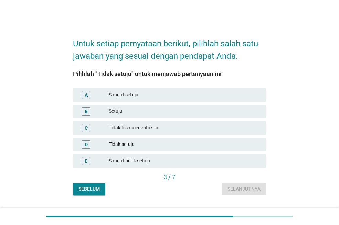
click at [129, 143] on div "Tidak setuju" at bounding box center [185, 144] width 152 height 8
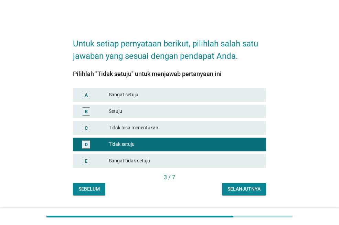
click at [255, 189] on div "Selanjutnya" at bounding box center [243, 188] width 33 height 7
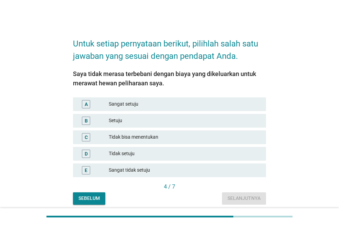
click at [156, 105] on div "Sangat setuju" at bounding box center [185, 104] width 152 height 8
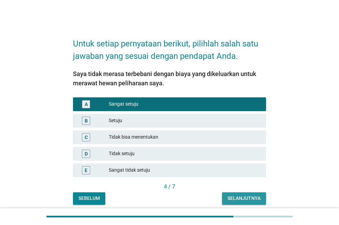
click at [249, 199] on div "Selanjutnya" at bounding box center [243, 198] width 33 height 7
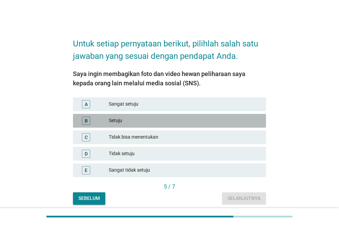
click at [147, 117] on div "Setuju" at bounding box center [185, 121] width 152 height 8
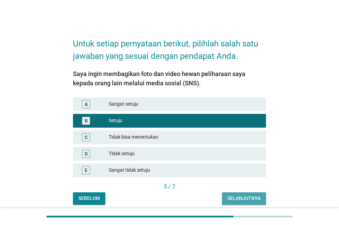
click at [247, 202] on button "Selanjutnya" at bounding box center [244, 198] width 44 height 12
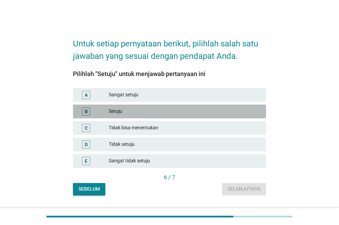
click at [119, 112] on div "Setuju" at bounding box center [185, 111] width 152 height 8
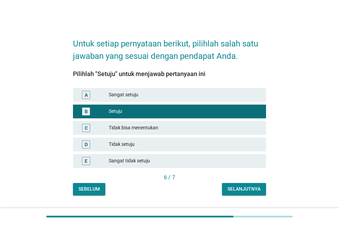
click at [240, 191] on div "Selanjutnya" at bounding box center [243, 188] width 33 height 7
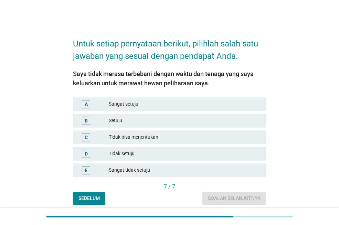
click at [141, 103] on div "Sangat setuju" at bounding box center [185, 104] width 152 height 8
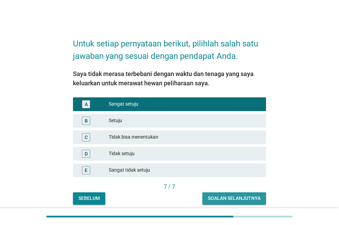
click at [240, 198] on div "Soalan selanjutnya" at bounding box center [234, 198] width 53 height 7
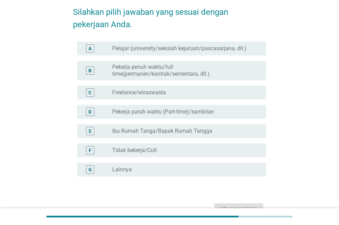
scroll to position [34, 0]
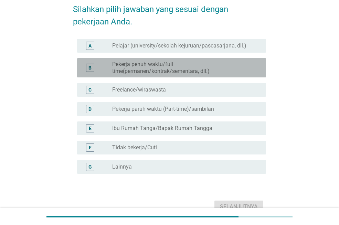
click at [164, 67] on label "Pekerja penuh waktu/full time(permanen/kontrak/sementara, dll.)" at bounding box center [183, 68] width 143 height 14
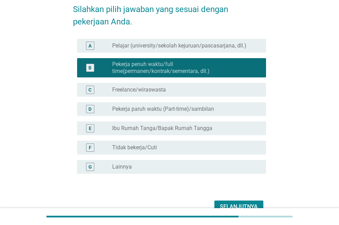
scroll to position [69, 0]
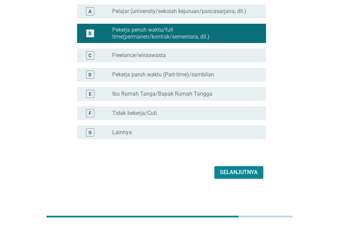
click at [247, 172] on div "Selanjutnya" at bounding box center [239, 172] width 38 height 8
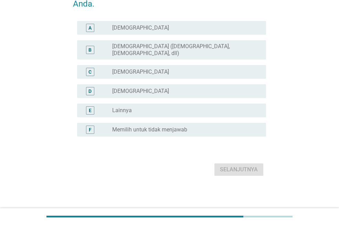
scroll to position [0, 0]
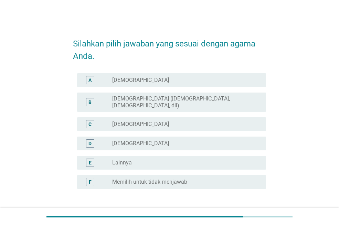
click at [144, 121] on div "radio_button_unchecked [DEMOGRAPHIC_DATA]" at bounding box center [183, 124] width 143 height 7
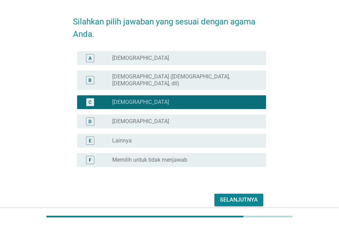
scroll to position [47, 0]
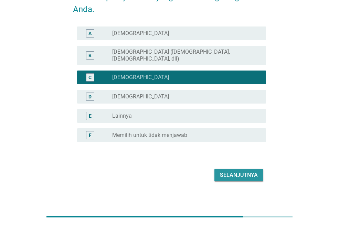
click at [240, 171] on div "Selanjutnya" at bounding box center [239, 175] width 38 height 8
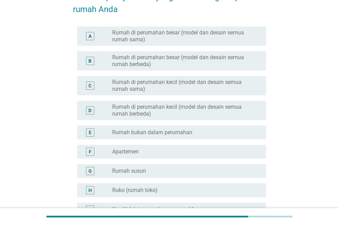
scroll to position [0, 0]
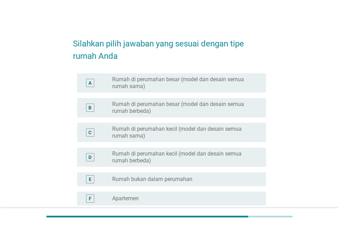
click at [154, 154] on label "Rumah di perumahan kecil (model dan desain semua rumah berbeda)" at bounding box center [183, 157] width 143 height 14
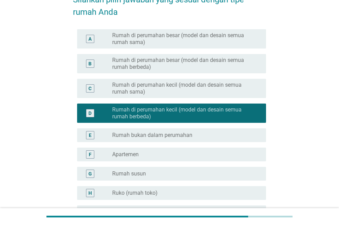
scroll to position [103, 0]
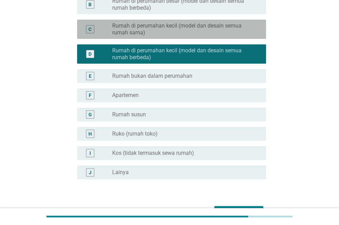
click at [151, 29] on label "Rumah di perumahan kecil (model dan desain semua rumah sama)" at bounding box center [183, 29] width 143 height 14
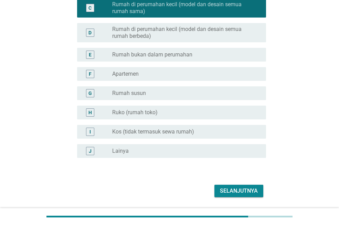
scroll to position [146, 0]
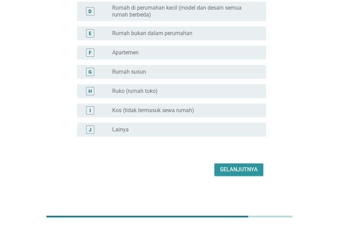
click at [237, 169] on div "Selanjutnya" at bounding box center [239, 169] width 38 height 8
